Goal: Information Seeking & Learning: Check status

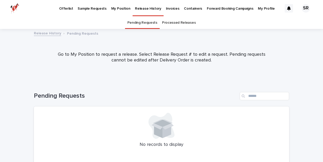
click at [112, 7] on p "My Position" at bounding box center [120, 5] width 19 height 11
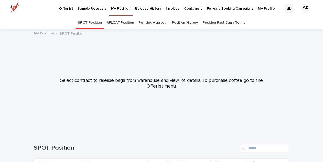
click at [146, 23] on link "Pending Approval" at bounding box center [153, 23] width 28 height 12
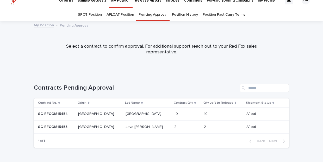
scroll to position [9, 0]
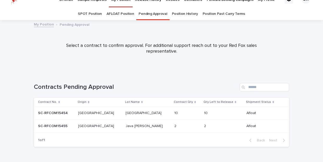
click at [126, 112] on p "[GEOGRAPHIC_DATA]" at bounding box center [144, 112] width 37 height 5
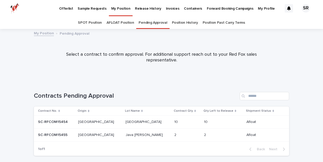
click at [188, 23] on link "Position History" at bounding box center [185, 23] width 26 height 12
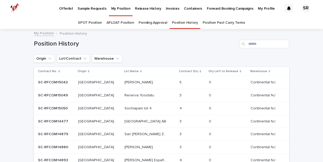
click at [125, 107] on p "Sochiapam lot 4" at bounding box center [139, 107] width 28 height 5
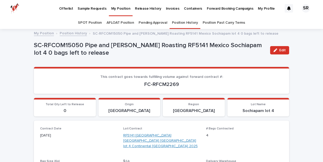
click at [152, 134] on link "RF5141 [GEOGRAPHIC_DATA] [GEOGRAPHIC_DATA] [GEOGRAPHIC_DATA] lot 4 Continental …" at bounding box center [161, 141] width 77 height 16
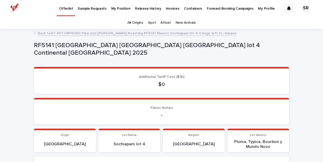
click at [117, 7] on p "My Position" at bounding box center [120, 5] width 19 height 11
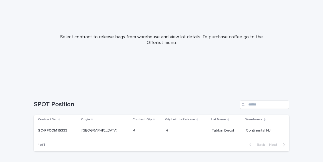
scroll to position [50, 0]
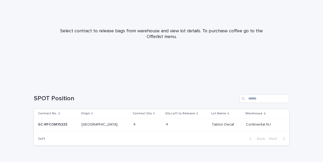
click at [98, 126] on p "[GEOGRAPHIC_DATA]" at bounding box center [100, 123] width 37 height 5
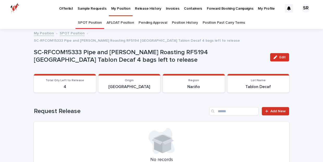
click at [147, 23] on link "Pending Approval" at bounding box center [153, 23] width 28 height 12
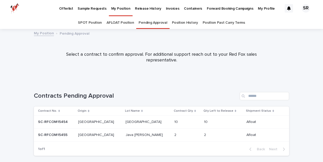
click at [126, 122] on p "[GEOGRAPHIC_DATA]" at bounding box center [144, 121] width 37 height 5
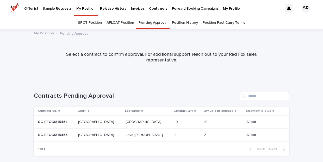
scroll to position [17, 0]
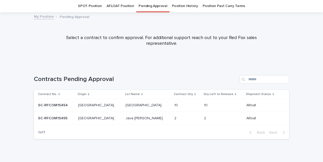
click at [126, 117] on p "Java [PERSON_NAME]" at bounding box center [145, 117] width 38 height 5
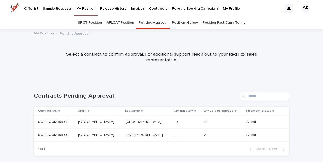
scroll to position [17, 0]
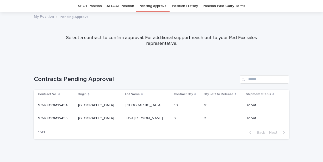
click at [186, 6] on link "Position History" at bounding box center [185, 6] width 26 height 12
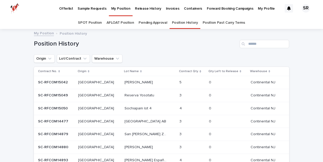
click at [125, 106] on p "Sochiapam lot 4" at bounding box center [139, 107] width 28 height 5
click at [125, 158] on p "[PERSON_NAME] España [PERSON_NAME]" at bounding box center [147, 159] width 45 height 5
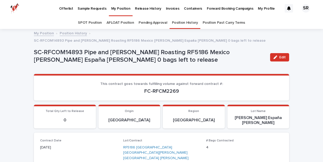
click at [248, 115] on p "[PERSON_NAME] España [PERSON_NAME]" at bounding box center [259, 120] width 56 height 10
drag, startPoint x: 239, startPoint y: 109, endPoint x: 279, endPoint y: 111, distance: 39.9
click at [279, 115] on p "[PERSON_NAME] España [PERSON_NAME]" at bounding box center [259, 120] width 56 height 10
copy p "[PERSON_NAME] España [PERSON_NAME]"
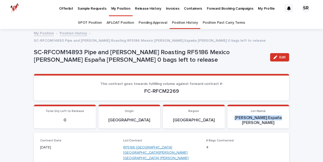
click at [164, 145] on link "RF5186 [GEOGRAPHIC_DATA] [GEOGRAPHIC_DATA][PERSON_NAME] [GEOGRAPHIC_DATA] [PERS…" at bounding box center [161, 156] width 77 height 22
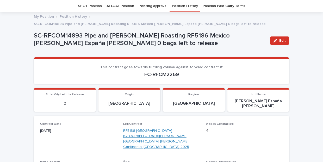
scroll to position [17, 0]
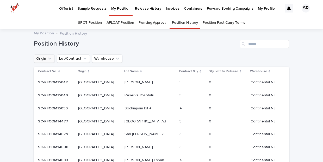
click at [49, 58] on icon "Origin" at bounding box center [49, 59] width 3 height 2
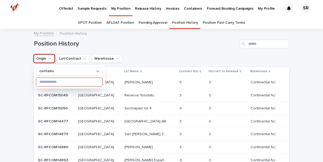
click at [55, 84] on input at bounding box center [69, 82] width 66 height 8
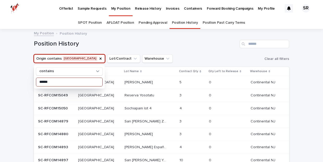
click at [163, 59] on div "Origin contains [GEOGRAPHIC_DATA] contains ****** Lot/Contract Warehouse Clear …" at bounding box center [161, 58] width 255 height 8
type input "******"
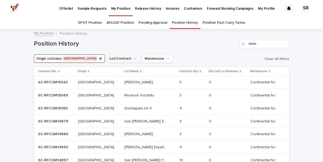
click at [134, 59] on icon "Lot/Contract" at bounding box center [135, 59] width 3 height 2
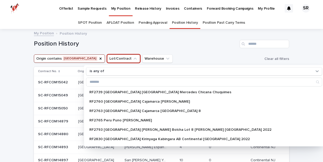
click at [176, 50] on div "Position History Add New" at bounding box center [161, 41] width 255 height 25
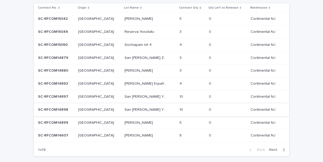
scroll to position [63, 0]
click at [277, 149] on span "Next" at bounding box center [274, 151] width 11 height 4
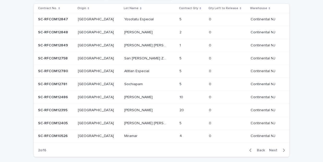
click at [274, 149] on span "Next" at bounding box center [274, 151] width 11 height 4
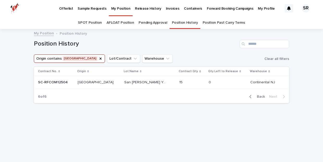
click at [260, 97] on span "Back" at bounding box center [259, 97] width 11 height 4
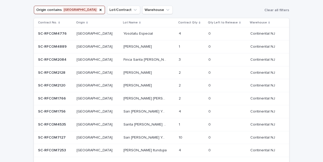
scroll to position [47, 0]
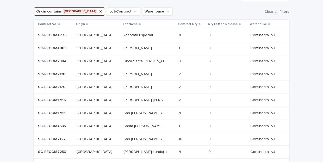
click at [124, 97] on p "[PERSON_NAME] [PERSON_NAME] [PERSON_NAME]" at bounding box center [146, 99] width 45 height 5
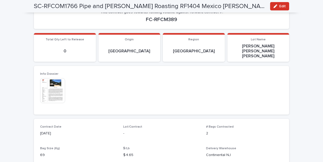
scroll to position [72, 0]
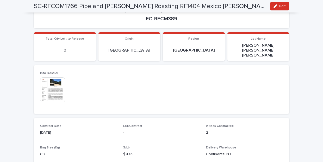
click at [59, 78] on img at bounding box center [52, 89] width 25 height 25
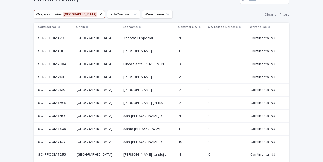
scroll to position [43, 0]
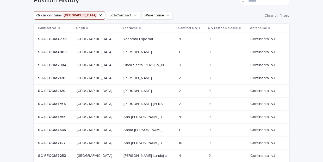
click at [130, 77] on p "[PERSON_NAME]" at bounding box center [138, 77] width 29 height 5
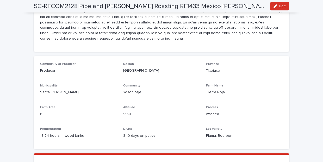
scroll to position [474, 0]
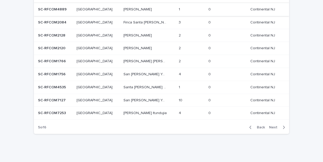
scroll to position [86, 0]
click at [262, 126] on span "Back" at bounding box center [259, 128] width 11 height 4
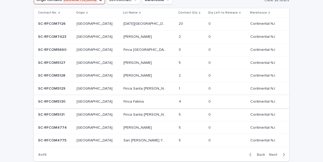
scroll to position [58, 0]
click at [124, 74] on p "[PERSON_NAME]" at bounding box center [138, 75] width 29 height 5
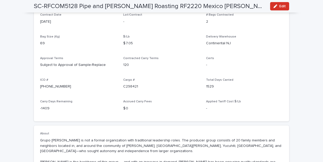
scroll to position [44, 0]
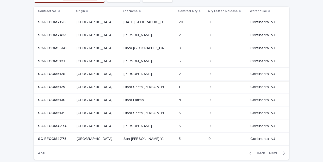
scroll to position [65, 0]
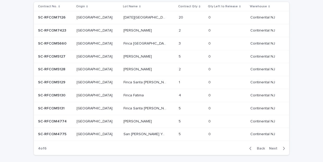
click at [274, 147] on span "Next" at bounding box center [274, 149] width 11 height 4
click at [260, 147] on span "Back" at bounding box center [259, 149] width 11 height 4
click at [124, 68] on p "[PERSON_NAME]" at bounding box center [138, 68] width 29 height 5
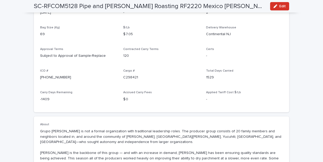
scroll to position [91, 0]
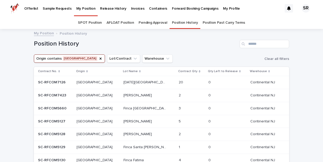
scroll to position [17, 0]
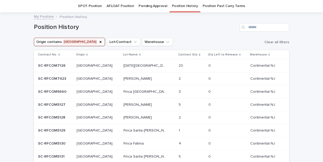
click at [124, 77] on p "[PERSON_NAME]" at bounding box center [138, 78] width 29 height 5
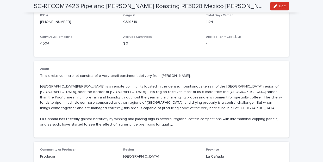
scroll to position [176, 0]
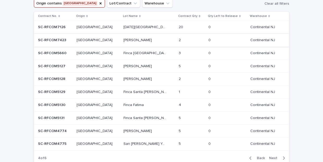
scroll to position [20, 0]
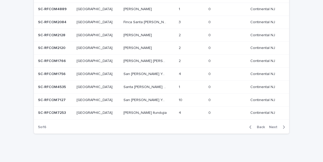
scroll to position [86, 0]
click at [261, 126] on span "Back" at bounding box center [259, 128] width 11 height 4
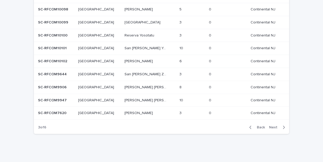
click at [125, 110] on p "[PERSON_NAME]" at bounding box center [139, 112] width 29 height 5
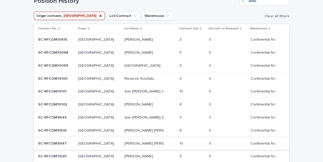
scroll to position [42, 0]
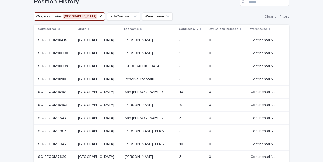
click at [125, 104] on p "[PERSON_NAME]" at bounding box center [139, 104] width 29 height 5
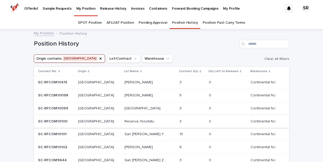
scroll to position [17, 0]
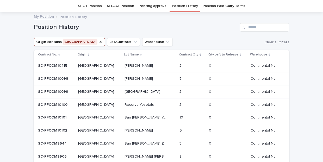
click at [125, 89] on p "[GEOGRAPHIC_DATA]" at bounding box center [143, 91] width 37 height 5
